Goal: Communication & Community: Answer question/provide support

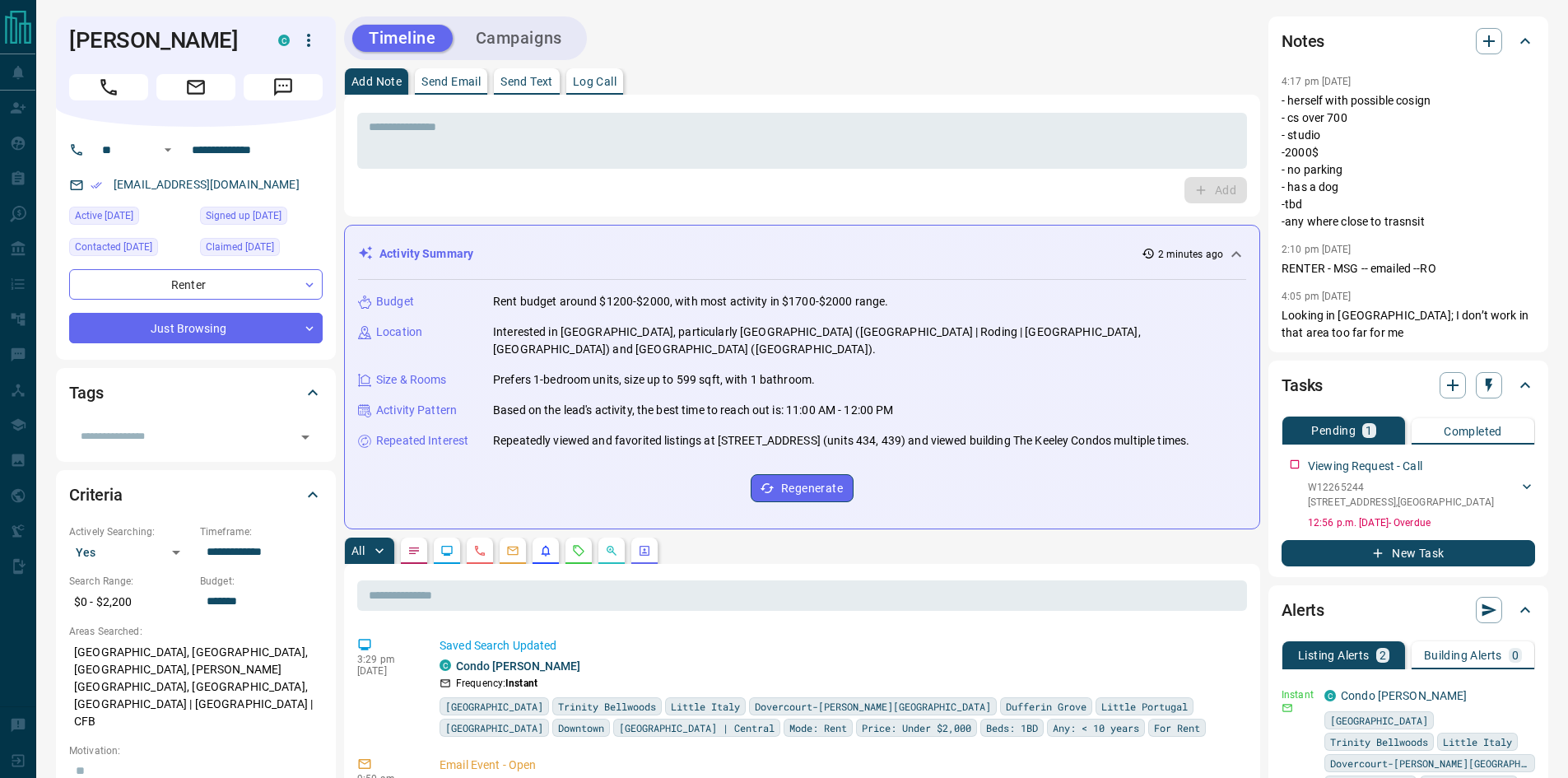
scroll to position [247, 0]
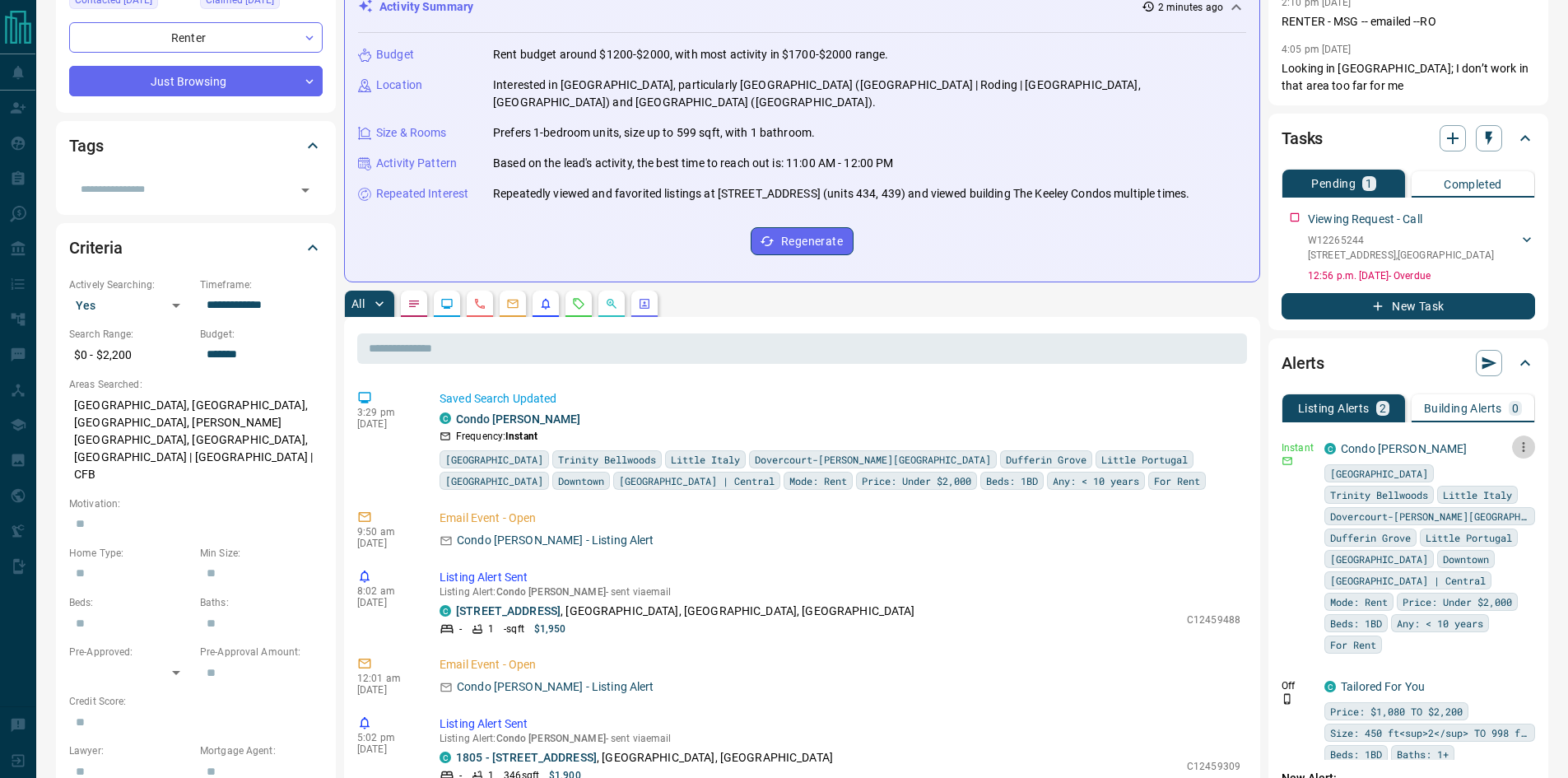
click at [1522, 447] on icon "button" at bounding box center [1524, 448] width 15 height 15
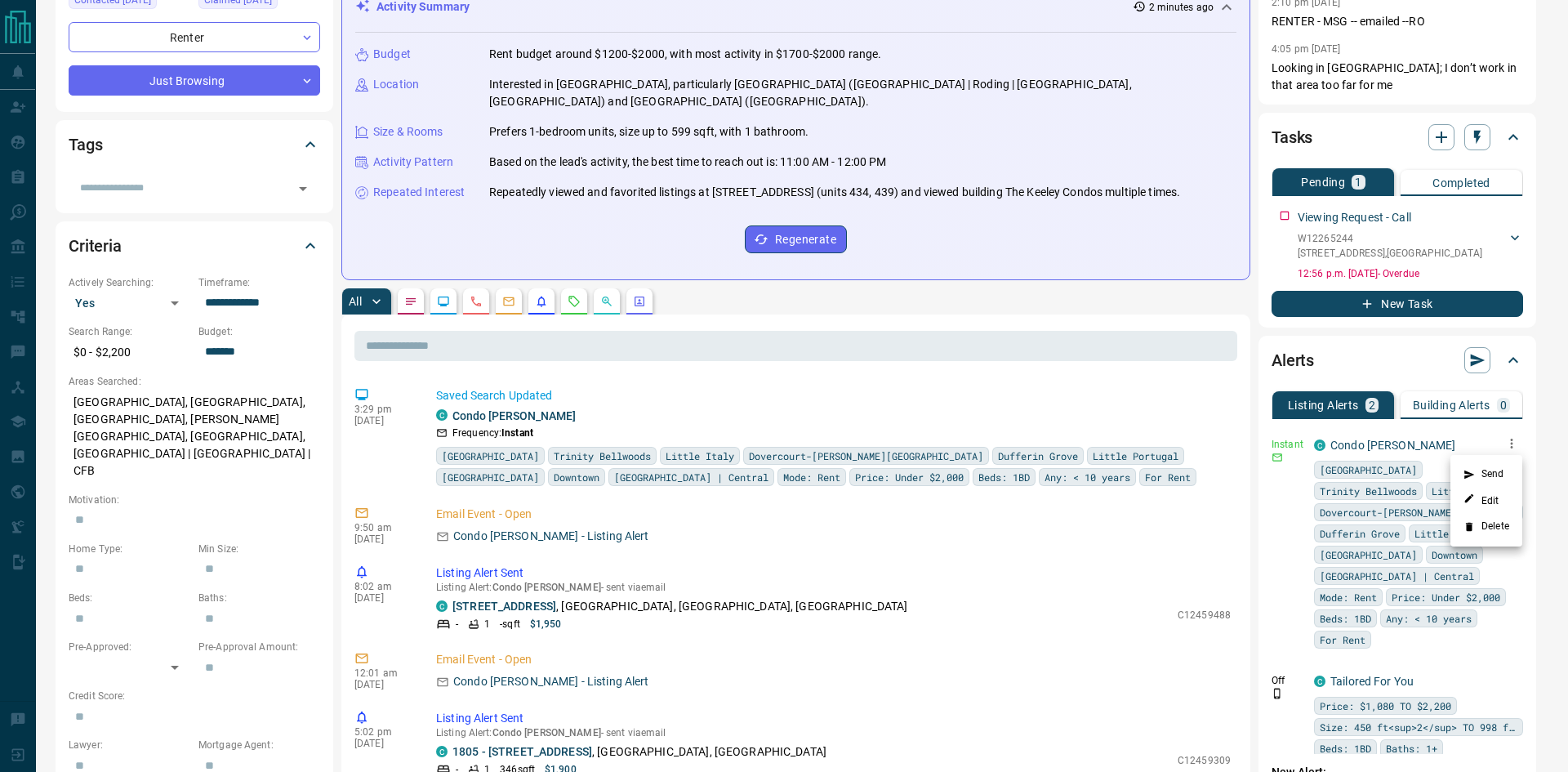
click at [1501, 474] on li "Send" at bounding box center [1486, 475] width 72 height 26
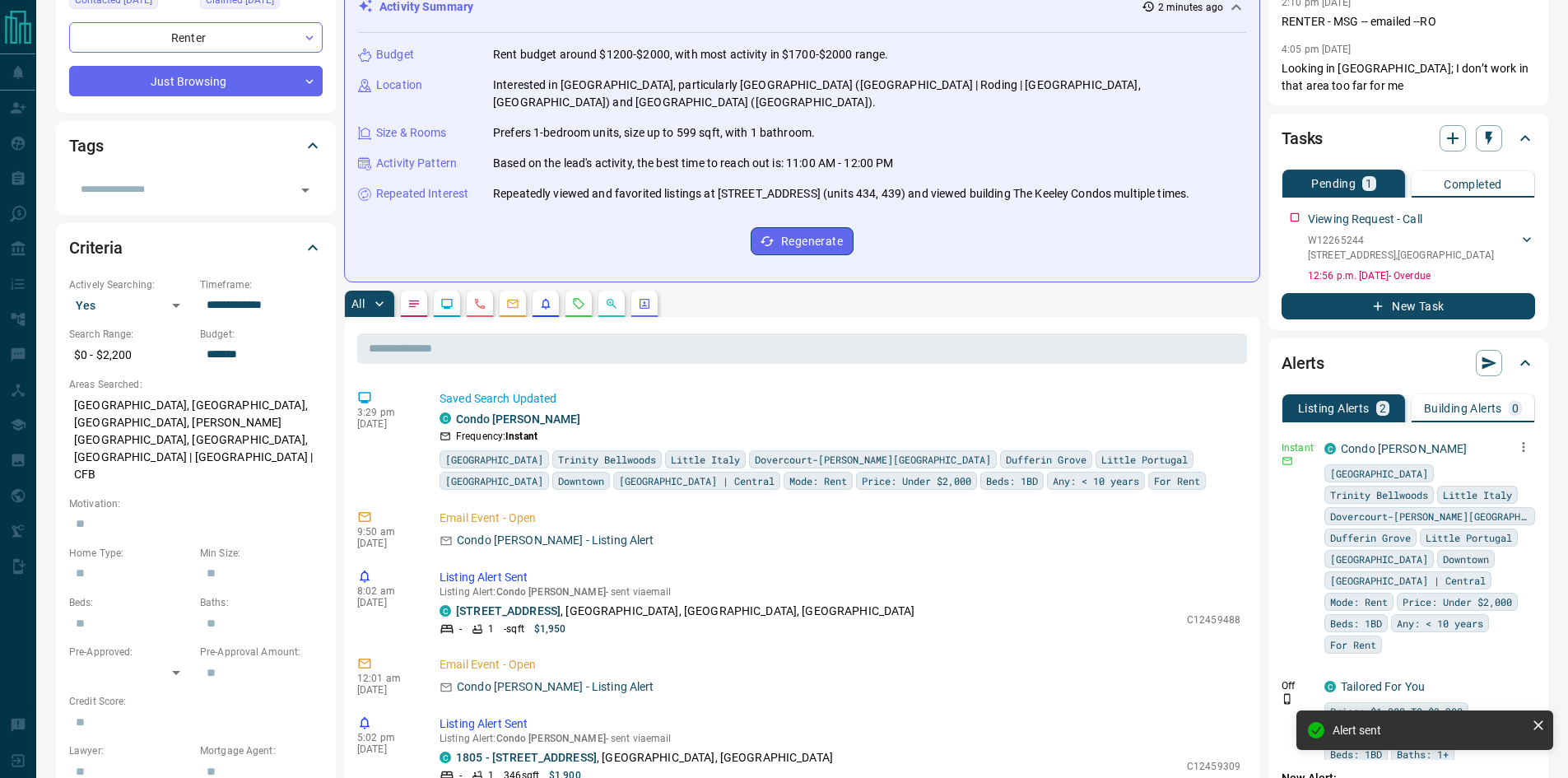
click at [1530, 456] on button "button" at bounding box center [1524, 447] width 23 height 23
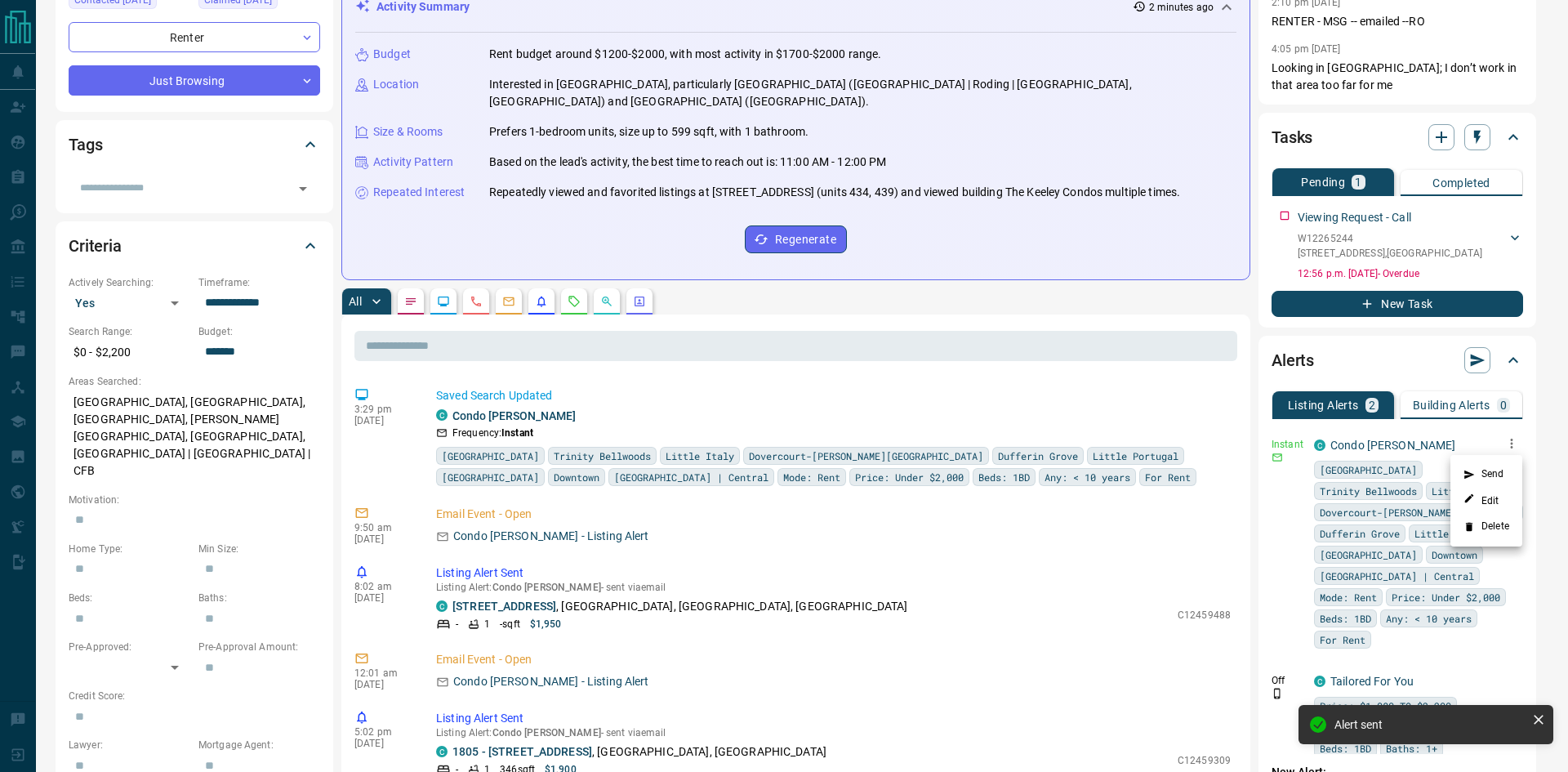
click at [1495, 468] on li "Send" at bounding box center [1486, 475] width 72 height 26
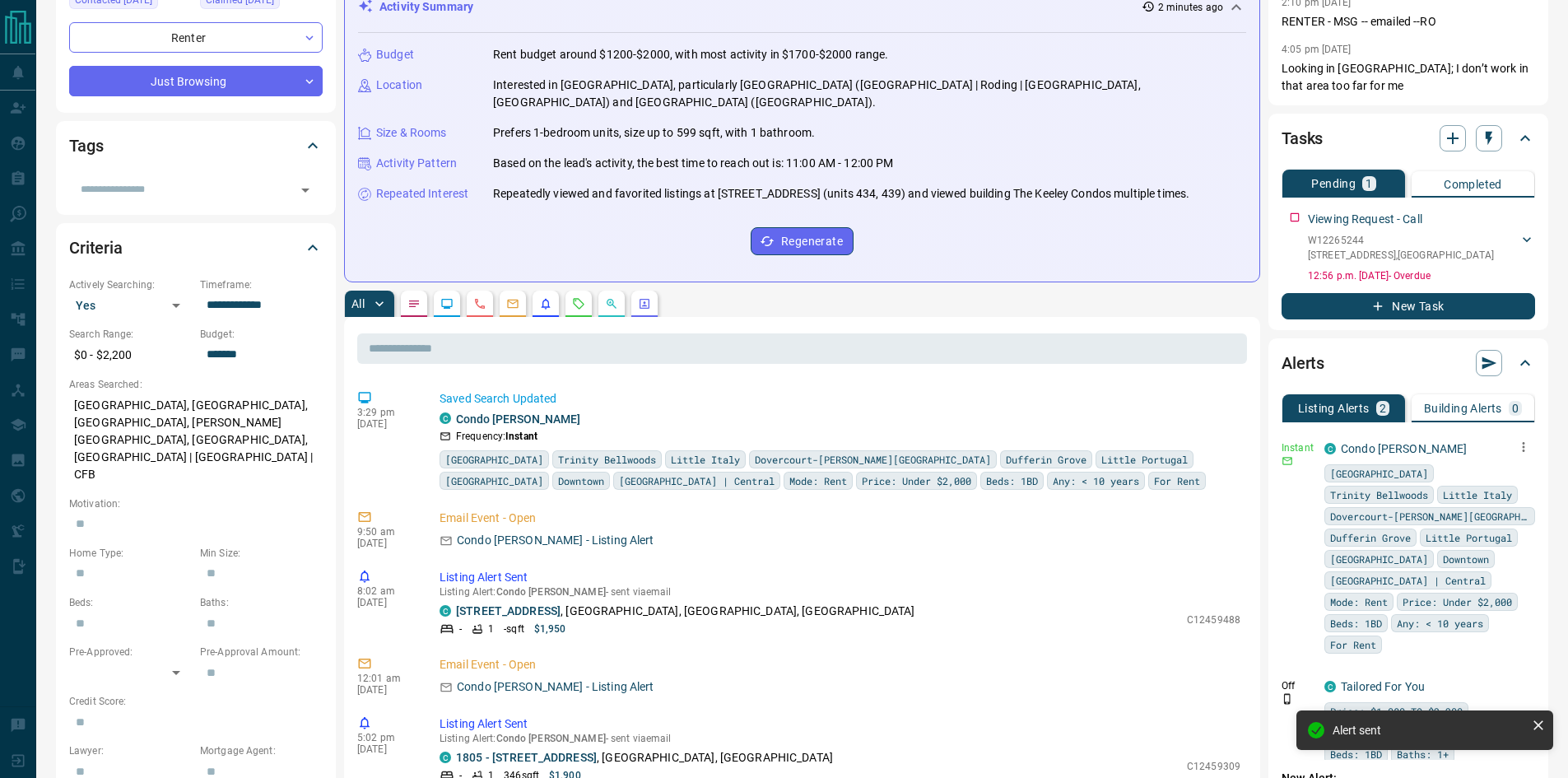
click at [1507, 472] on div "[GEOGRAPHIC_DATA] Trinity [GEOGRAPHIC_DATA] [GEOGRAPHIC_DATA] [GEOGRAPHIC_DATA]…" at bounding box center [1429, 559] width 211 height 190
click at [1528, 441] on icon "button" at bounding box center [1524, 448] width 15 height 15
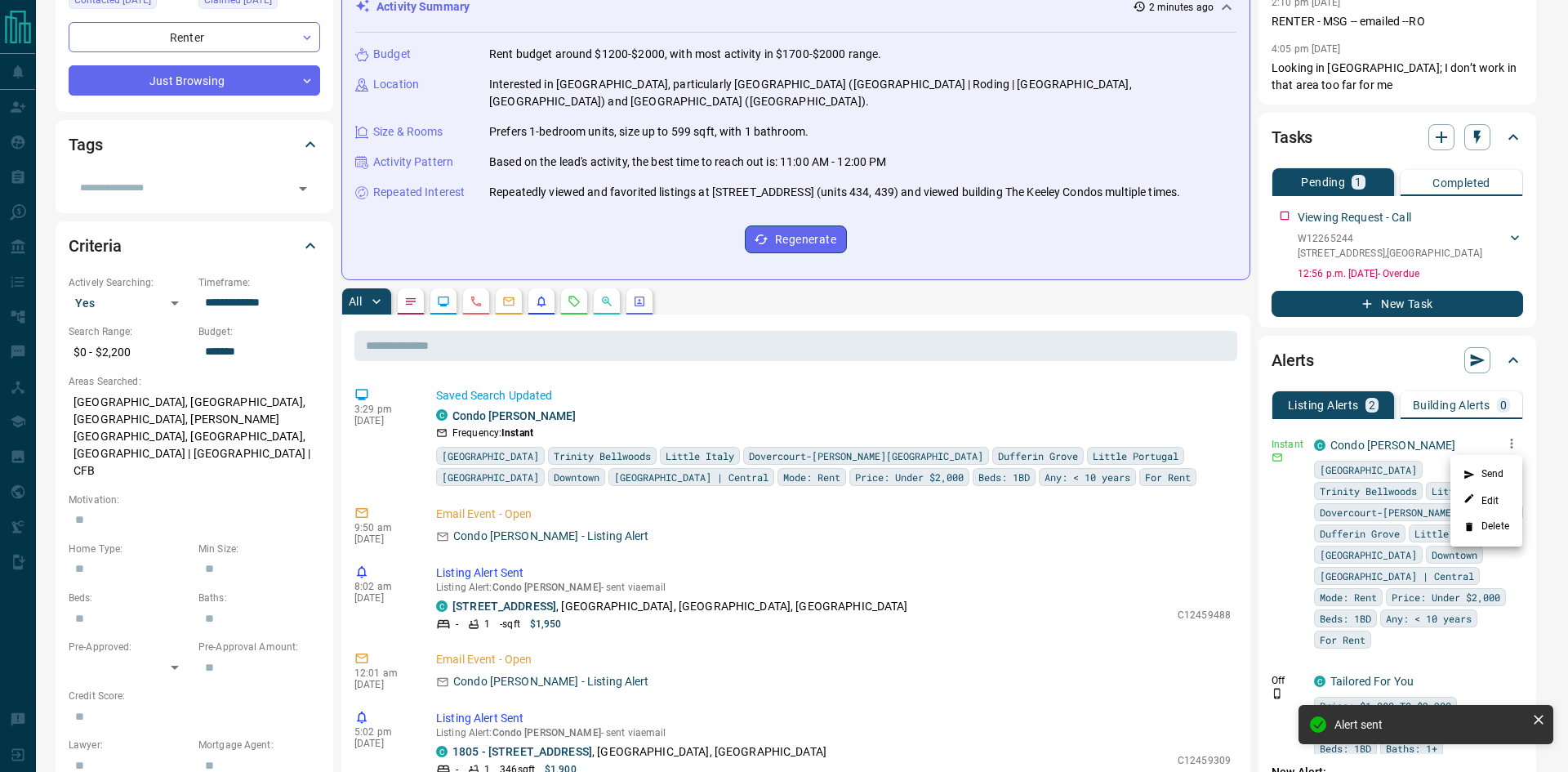
click at [1475, 468] on li "Send" at bounding box center [1486, 475] width 72 height 26
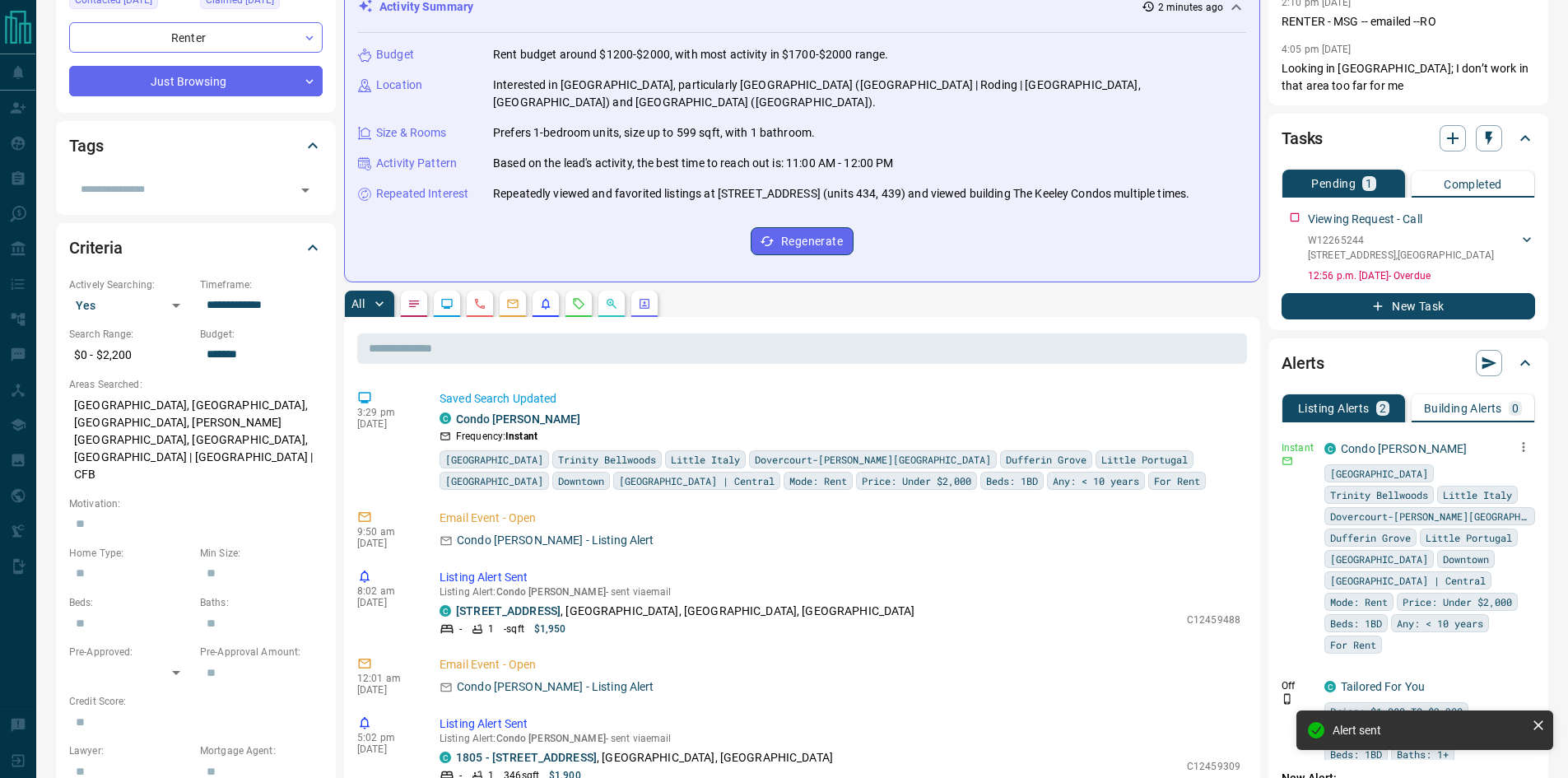
click at [1521, 436] on button "button" at bounding box center [1524, 447] width 23 height 23
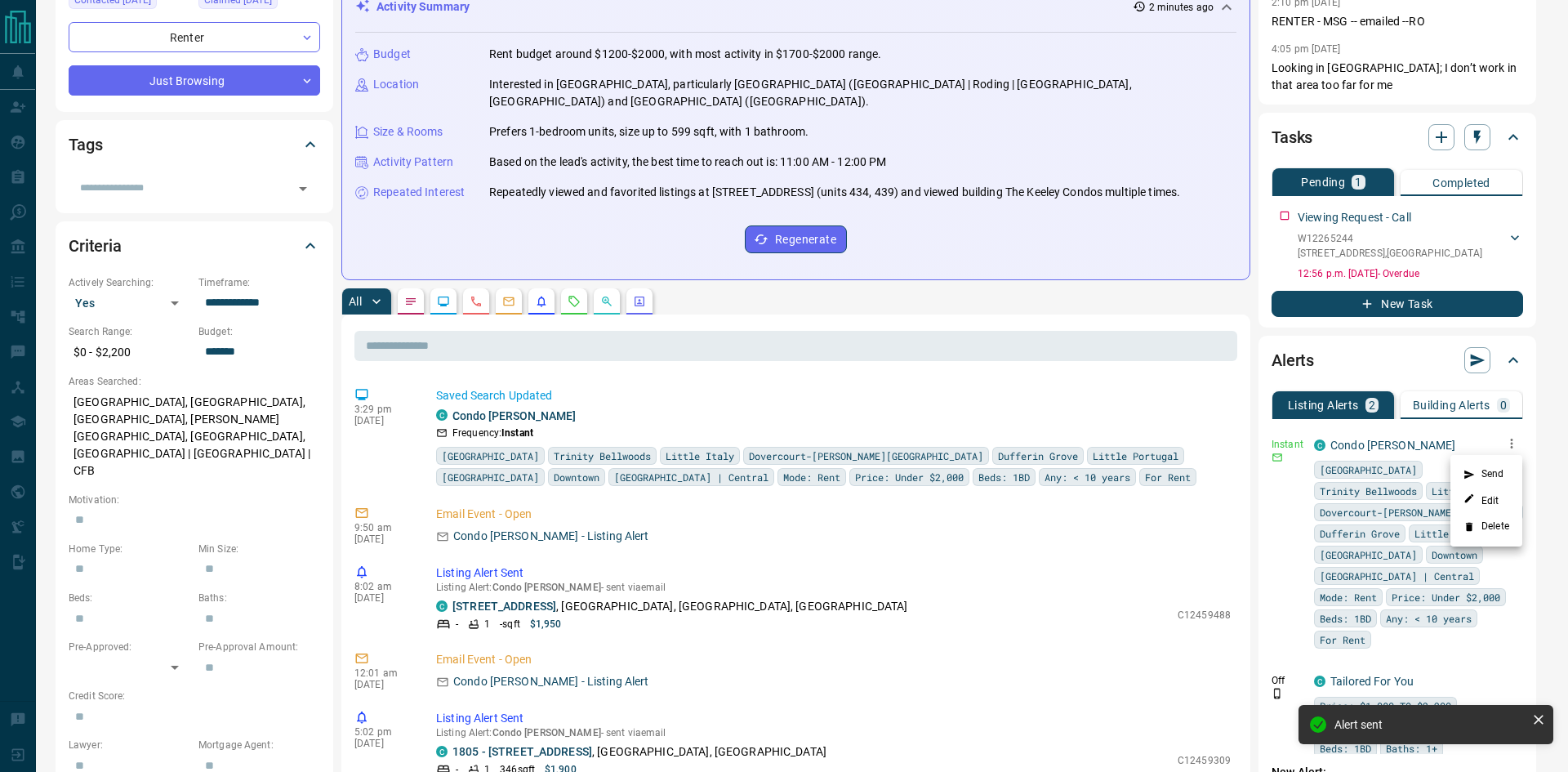
click at [1503, 463] on li "Send" at bounding box center [1486, 475] width 72 height 26
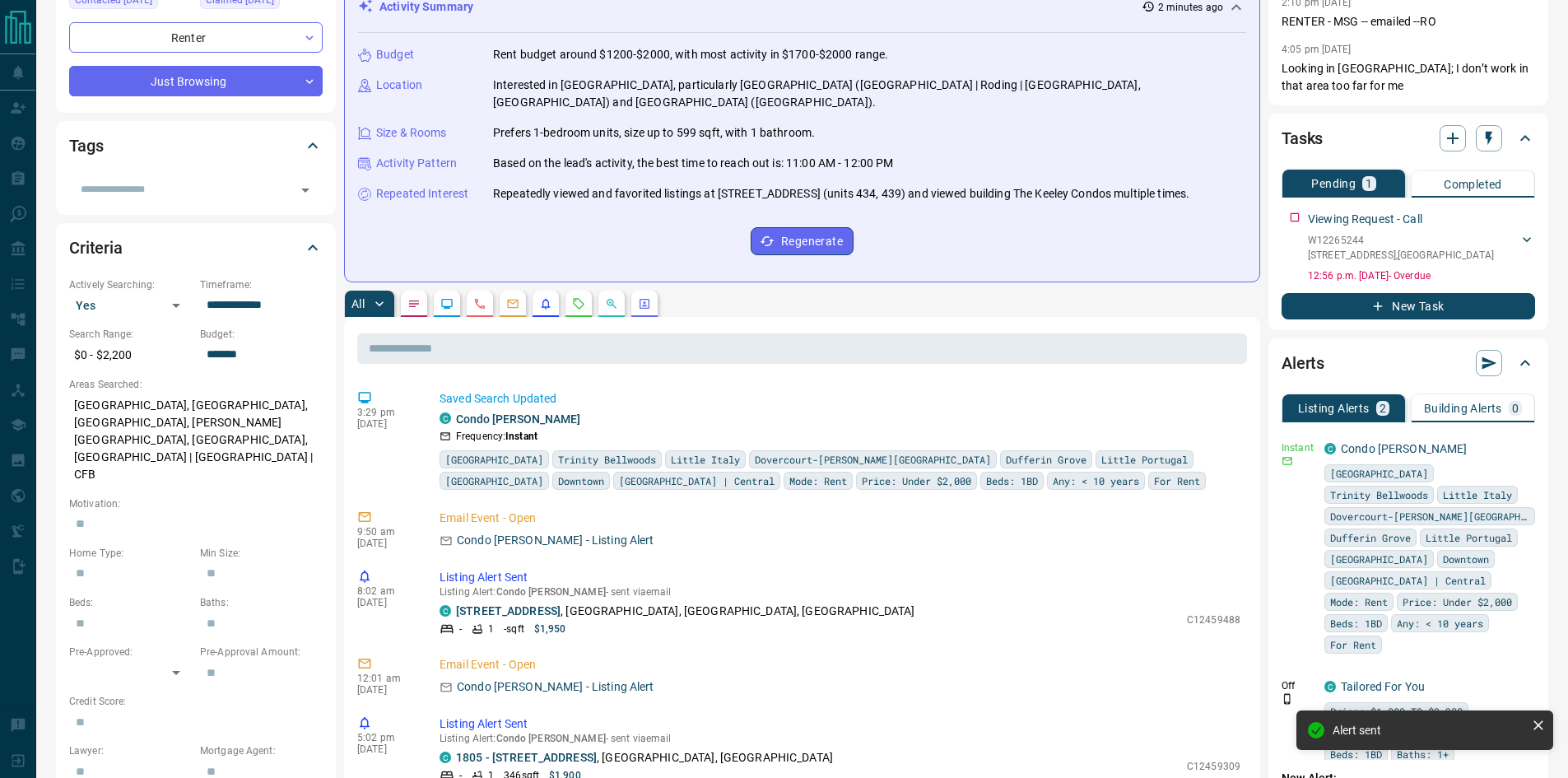
scroll to position [0, 0]
